Goal: Find specific page/section: Find specific page/section

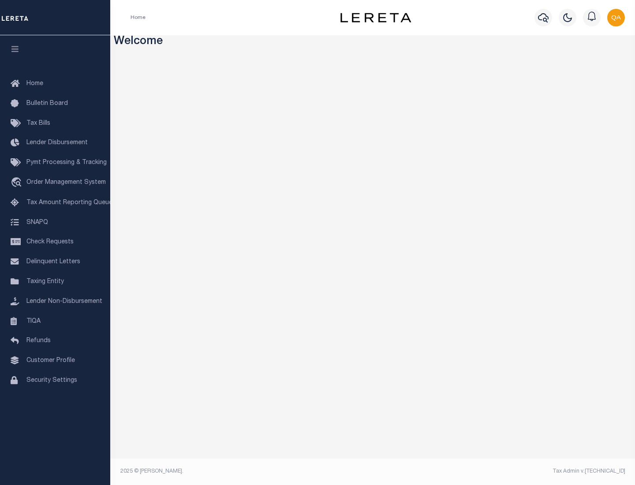
click at [55, 321] on link "TIQA" at bounding box center [55, 322] width 110 height 20
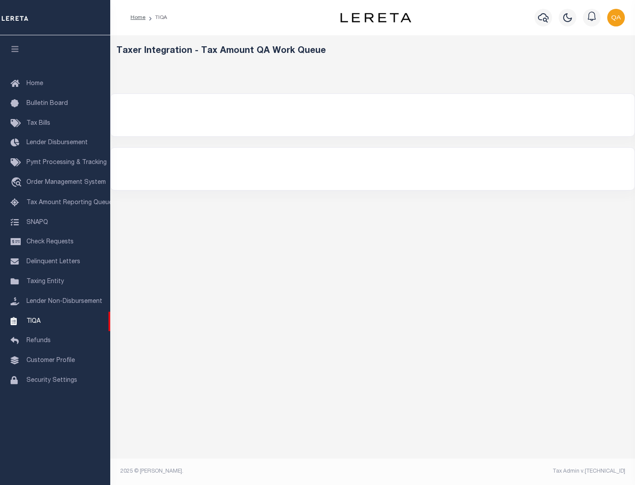
select select "200"
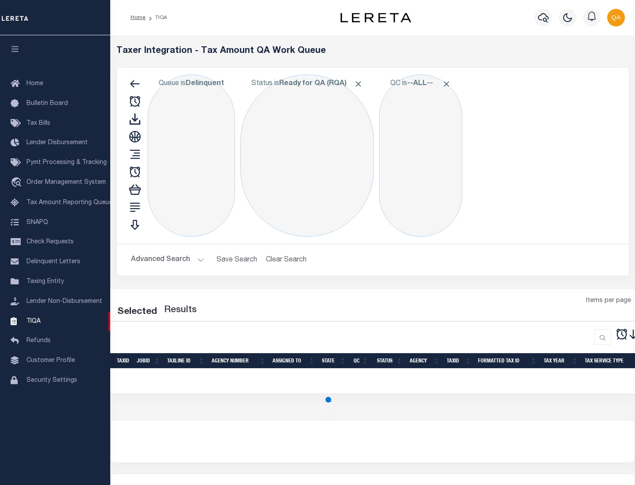
select select "200"
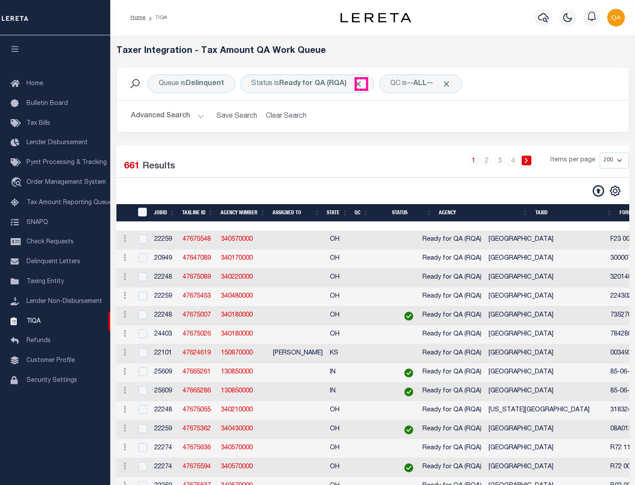
click at [361, 84] on span "Click to Remove" at bounding box center [358, 83] width 9 height 9
